Goal: Task Accomplishment & Management: Use online tool/utility

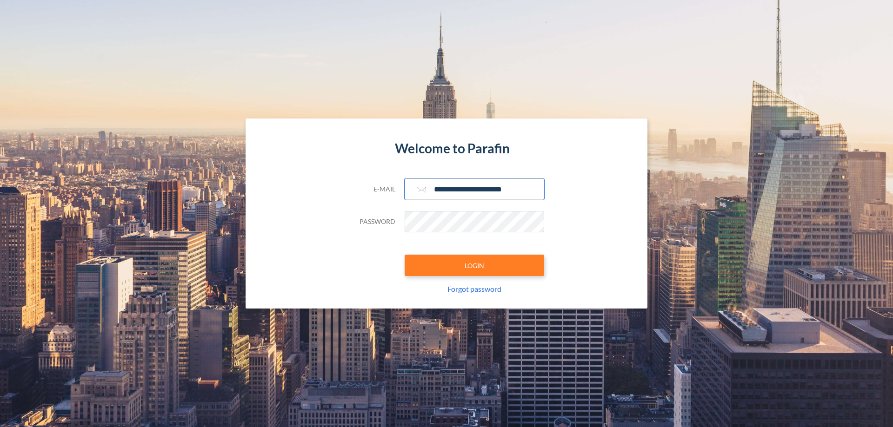
type input "**********"
click at [474, 266] on button "LOGIN" at bounding box center [475, 265] width 140 height 21
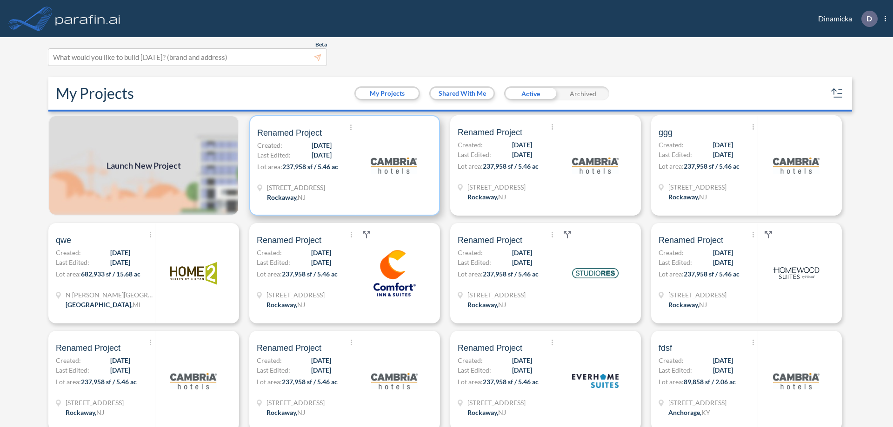
scroll to position [2, 0]
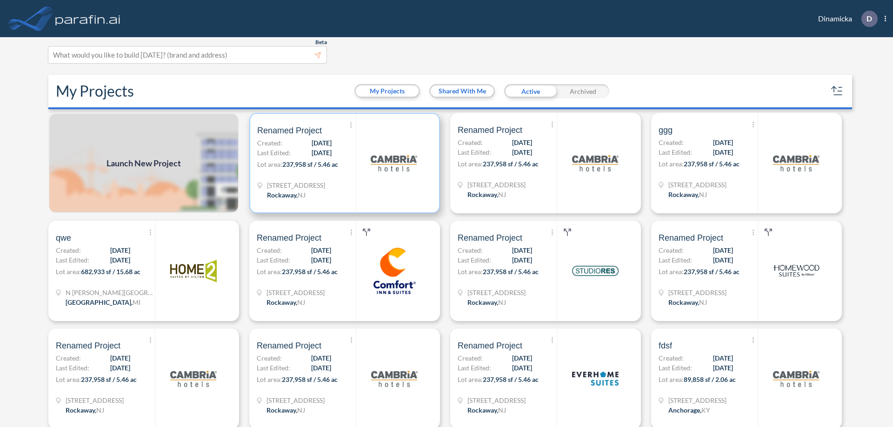
click at [343, 163] on p "Lot area: 237,958 sf / 5.46 ac" at bounding box center [306, 166] width 99 height 13
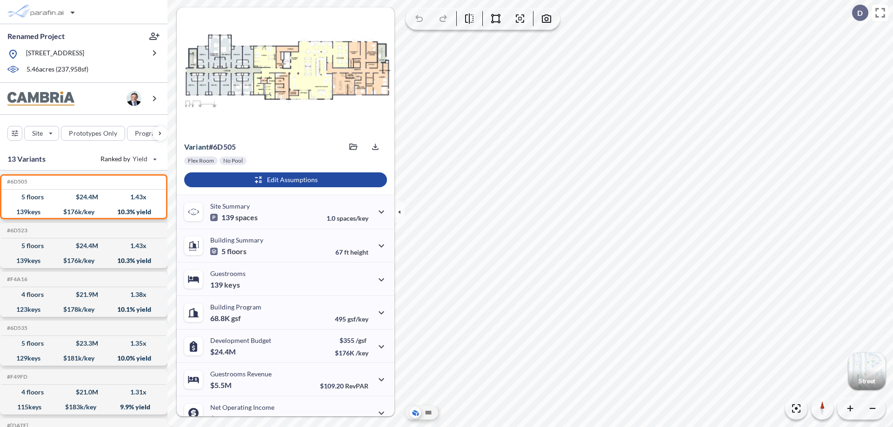
scroll to position [47, 0]
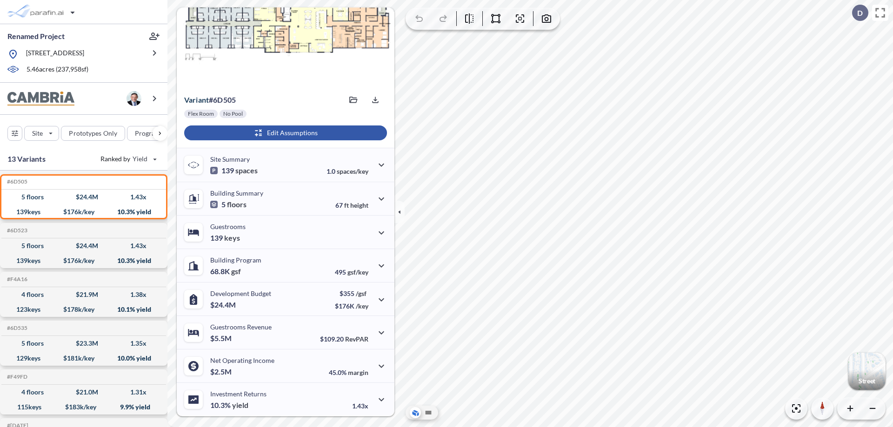
click at [284, 133] on div "button" at bounding box center [285, 133] width 203 height 15
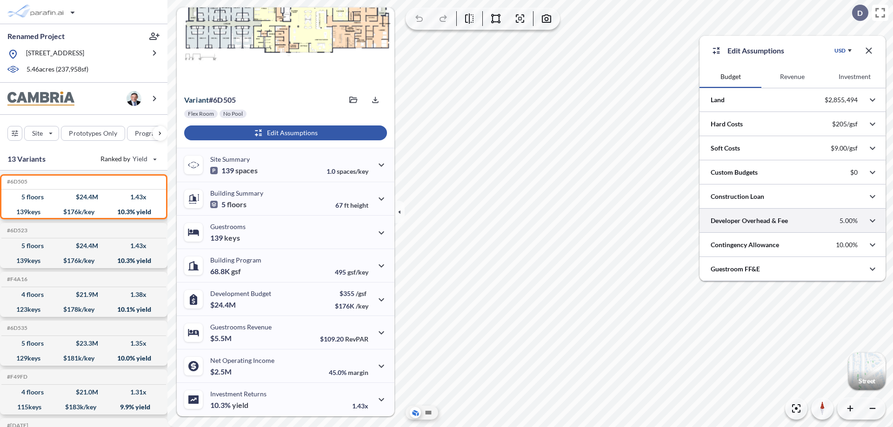
click at [792, 221] on div at bounding box center [792, 221] width 186 height 24
